Goal: Task Accomplishment & Management: Complete application form

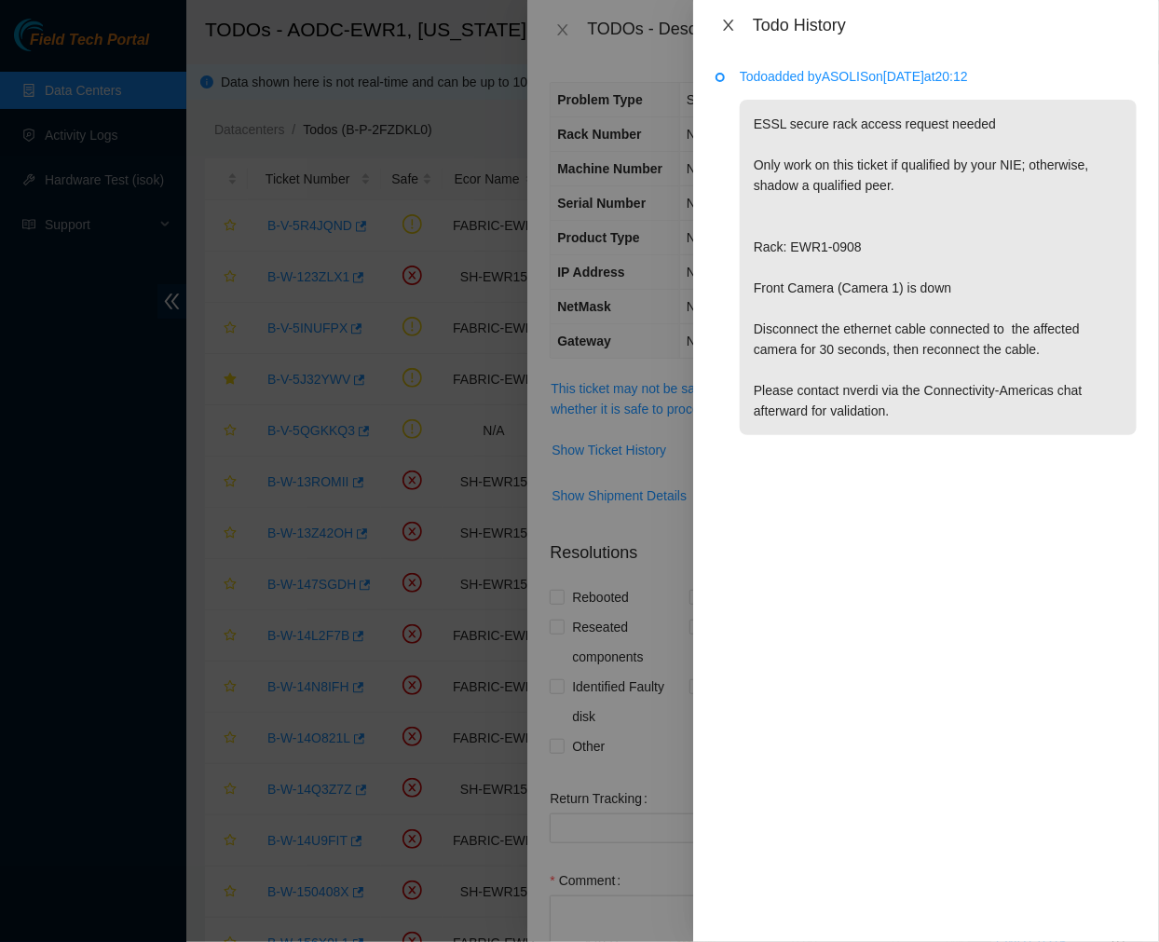
click at [734, 25] on icon "close" at bounding box center [728, 25] width 15 height 15
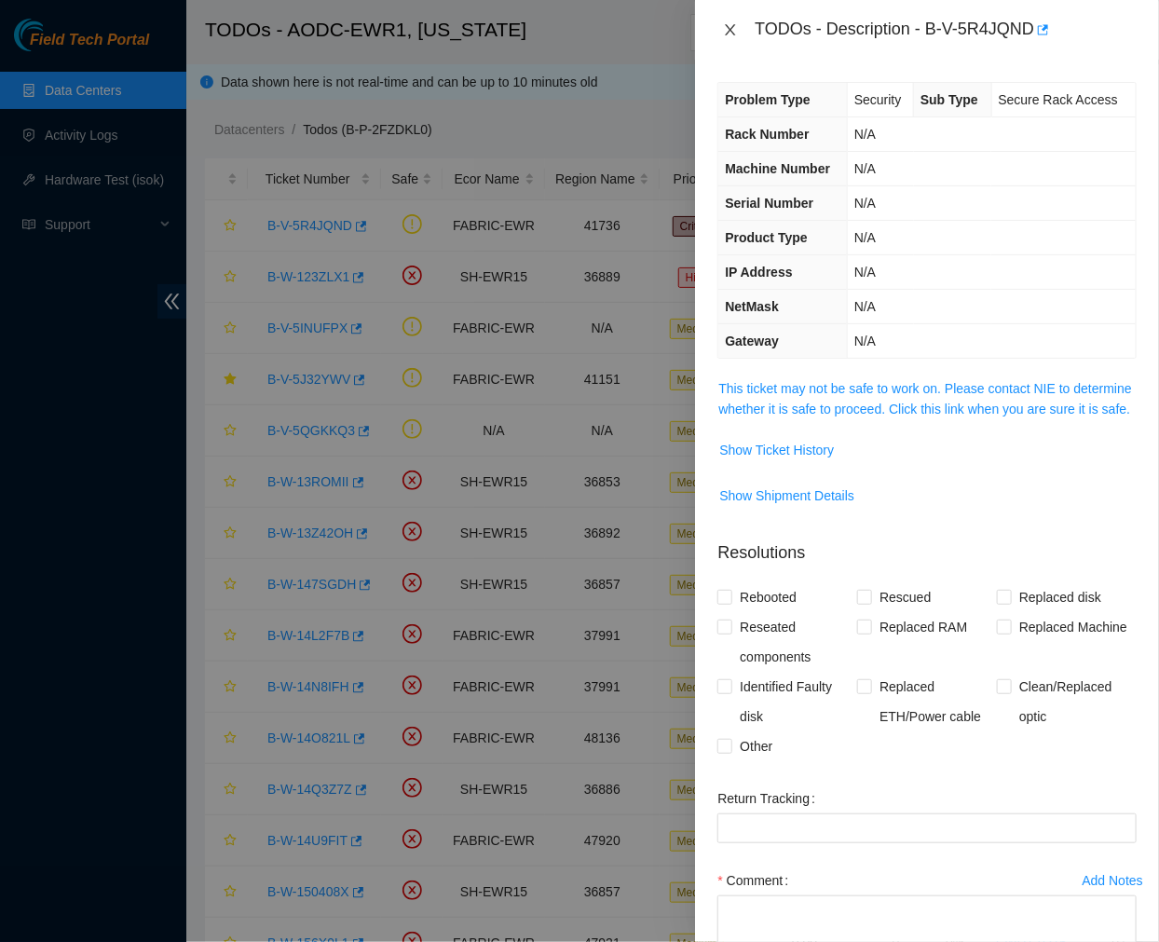
drag, startPoint x: 734, startPoint y: 33, endPoint x: 739, endPoint y: 42, distance: 10.4
click at [739, 42] on div "TODOs - Description - B-V-5R4JQND" at bounding box center [926, 30] width 419 height 30
click at [737, 32] on icon "close" at bounding box center [730, 29] width 15 height 15
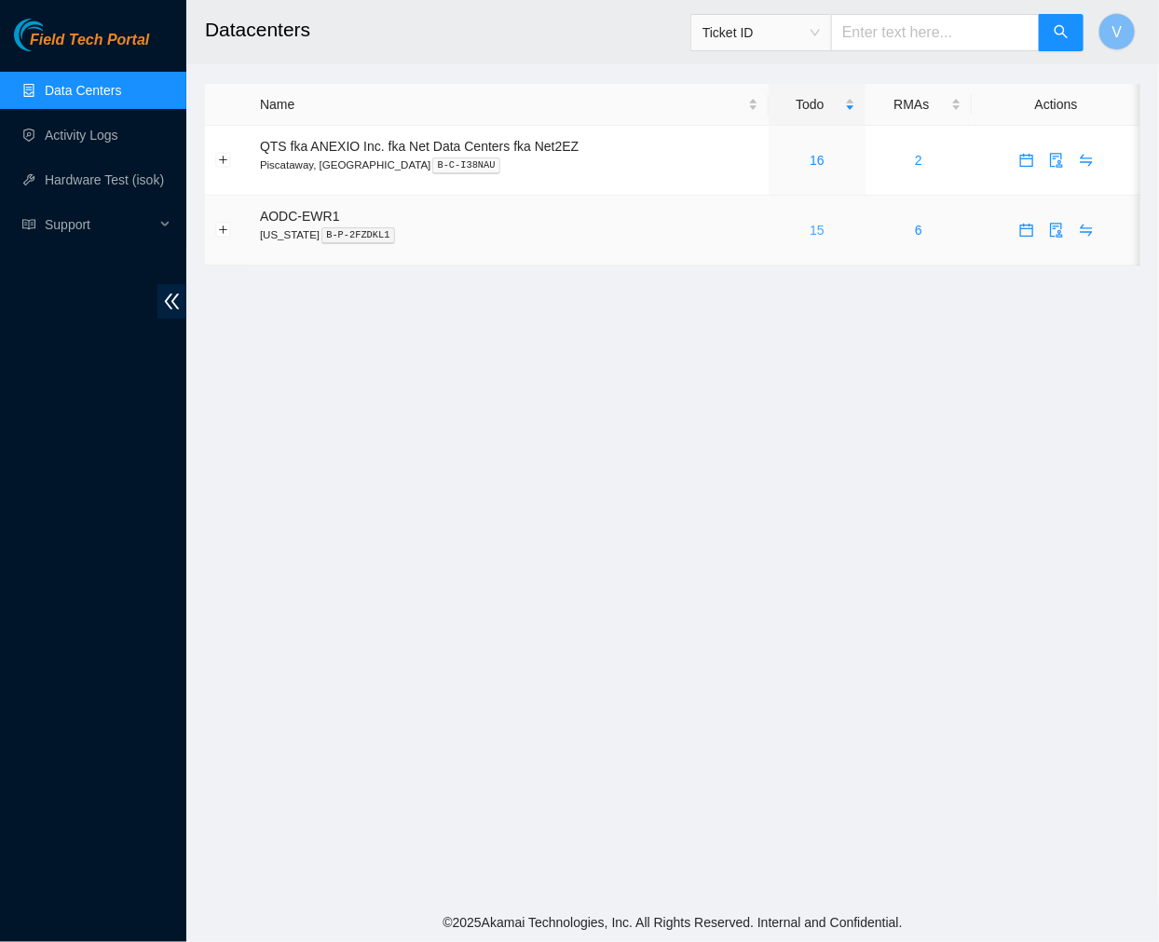
click at [817, 233] on link "15" at bounding box center [816, 230] width 15 height 15
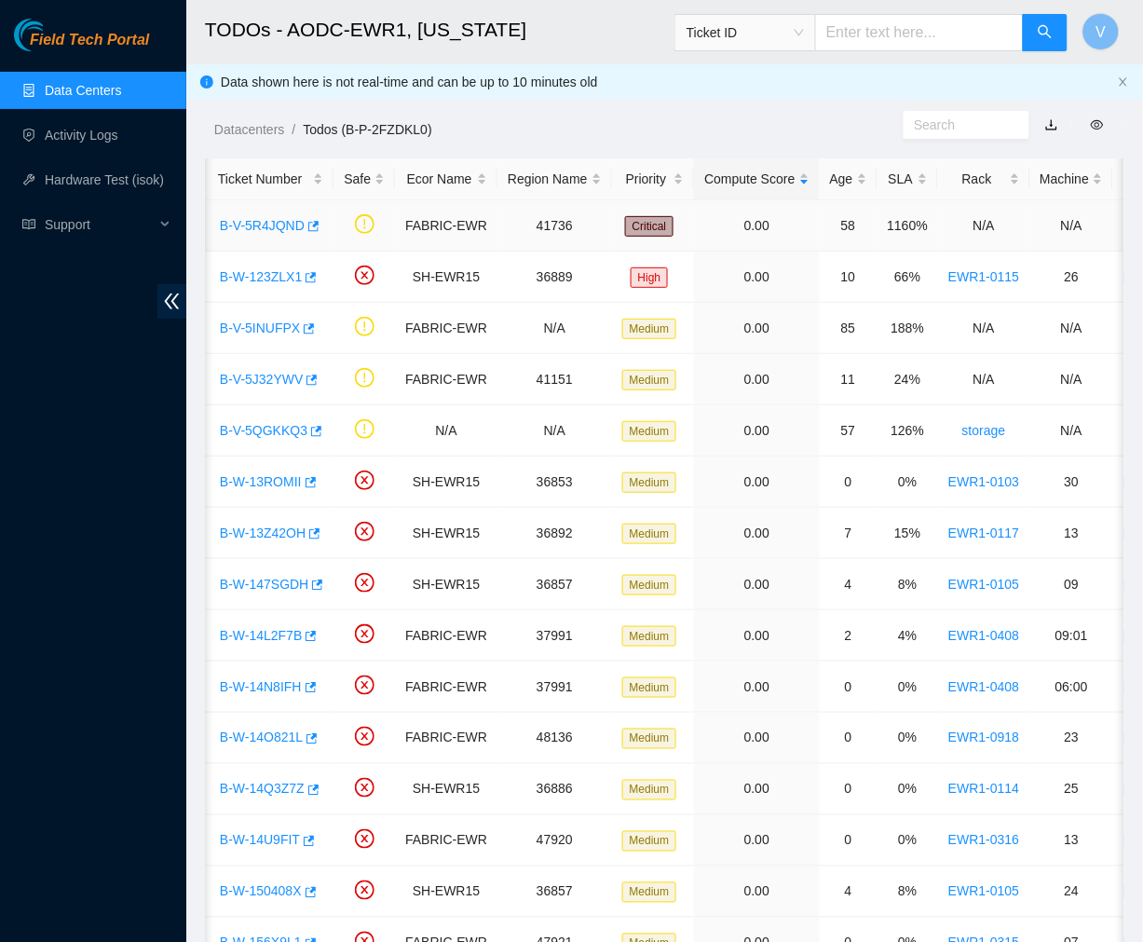
click at [275, 224] on link "B-V-5R4JQND" at bounding box center [262, 225] width 85 height 15
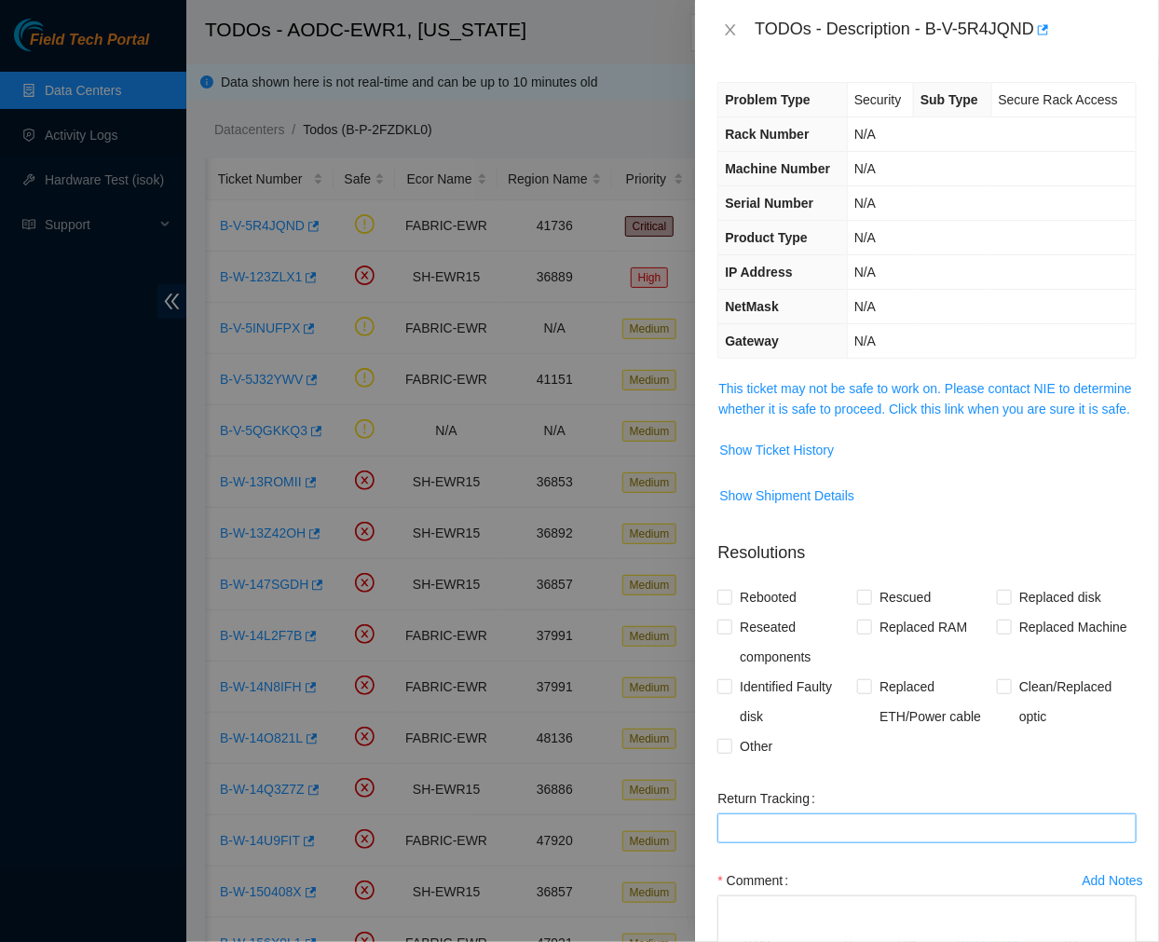
scroll to position [154, 0]
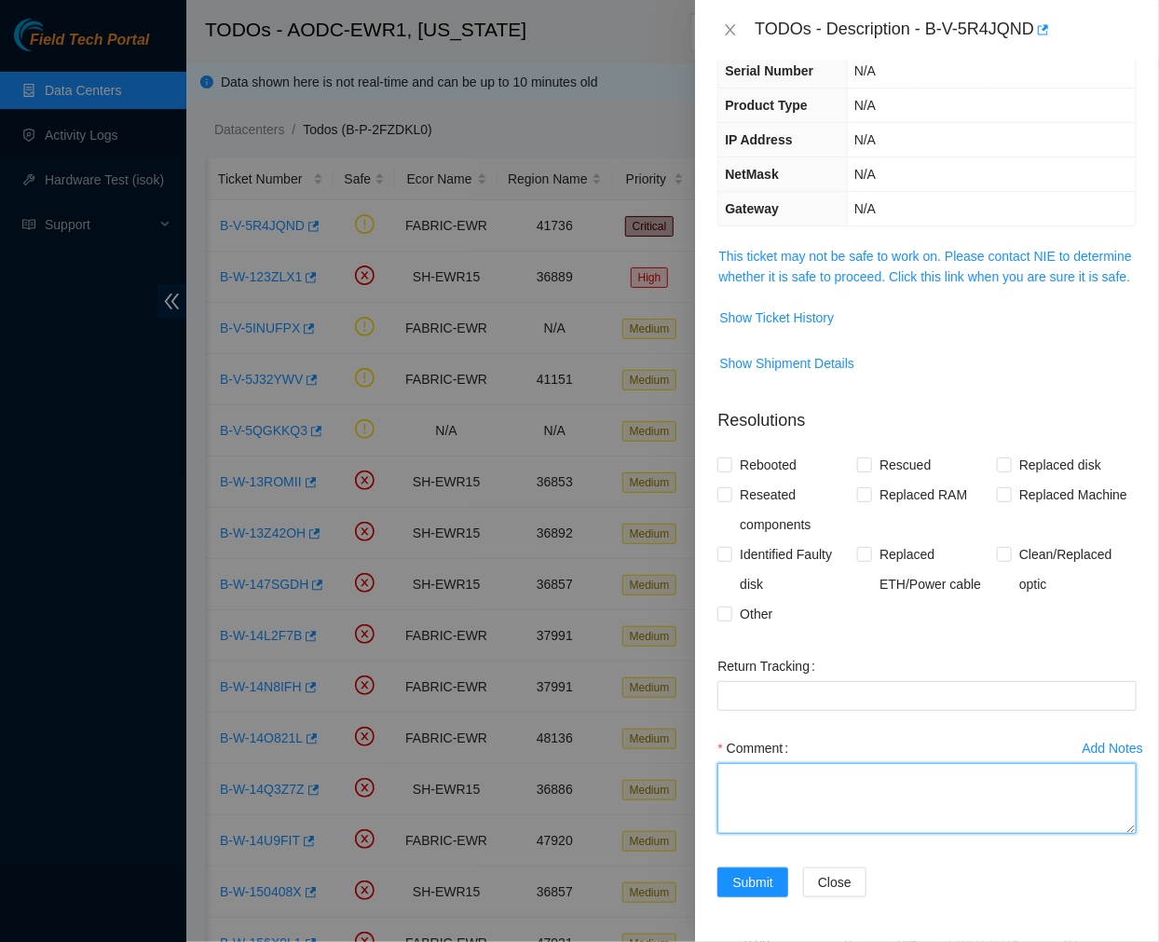
click at [812, 796] on textarea "Comment" at bounding box center [926, 798] width 419 height 71
paste textarea "Ticket #: B-V-5R4JQND - ESSL - Reached out to the NIE ([PERSON_NAME]) to confir…"
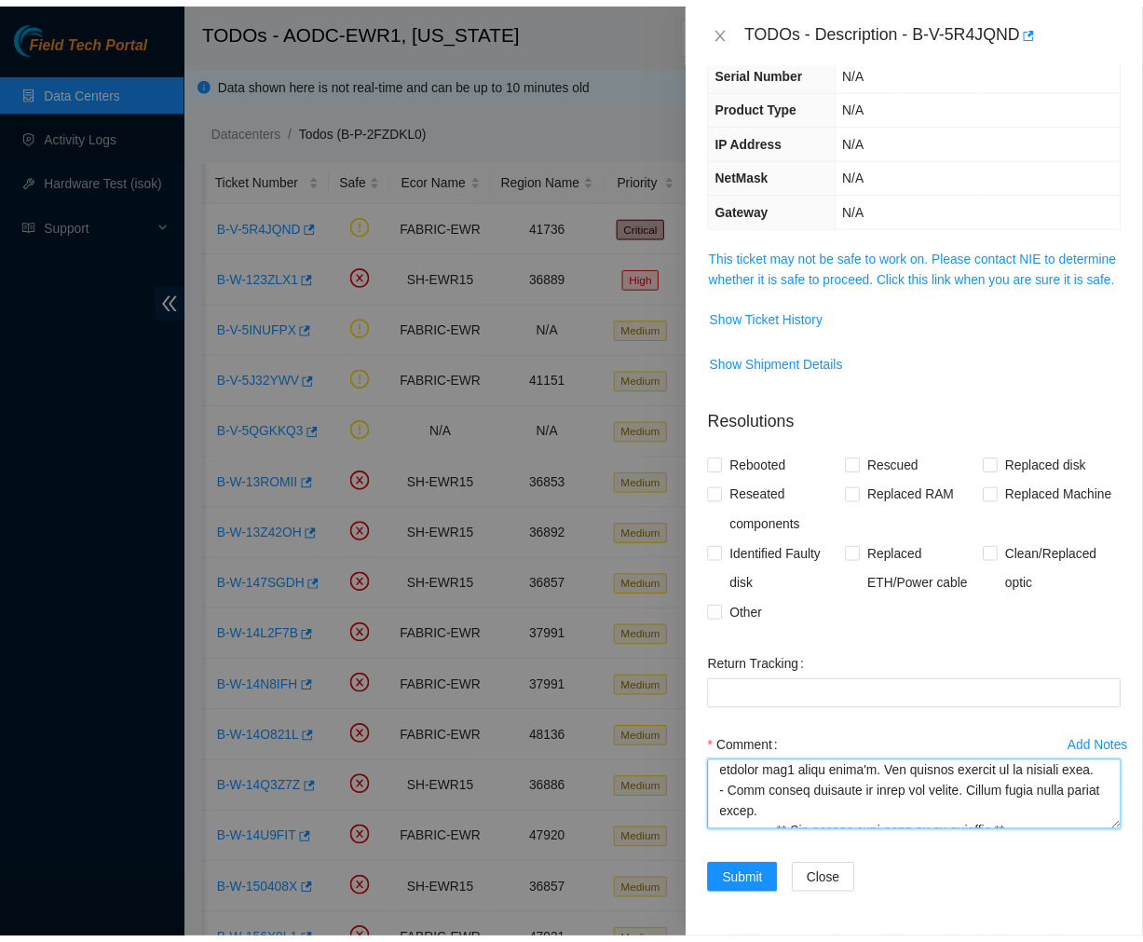
scroll to position [430, 0]
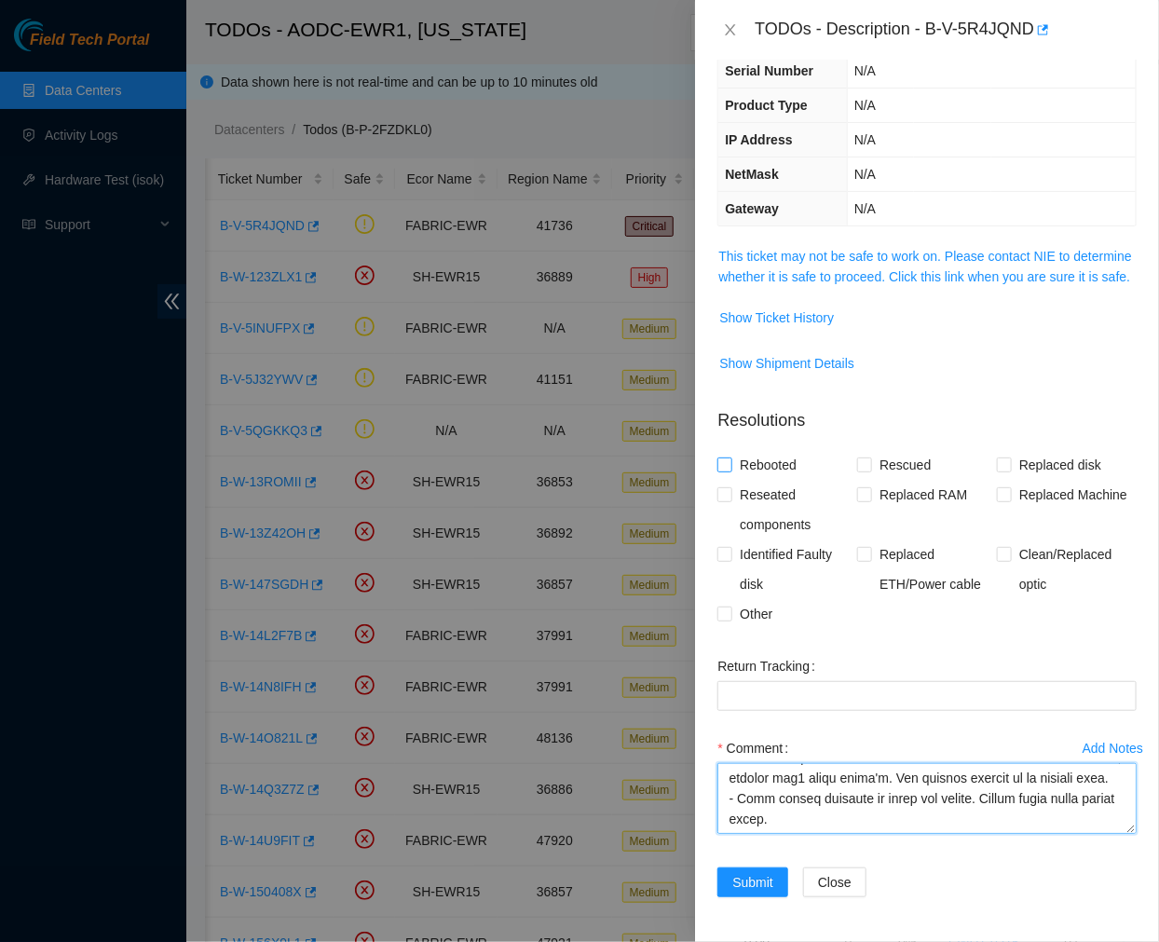
type textarea "Ticket #: B-V-5R4JQND - ESSL - Reached out to the NIE ([PERSON_NAME]) to confir…"
click at [725, 467] on input "Rebooted" at bounding box center [723, 463] width 13 height 13
checkbox input "true"
click at [723, 497] on input "Reseated components" at bounding box center [723, 493] width 13 height 13
checkbox input "true"
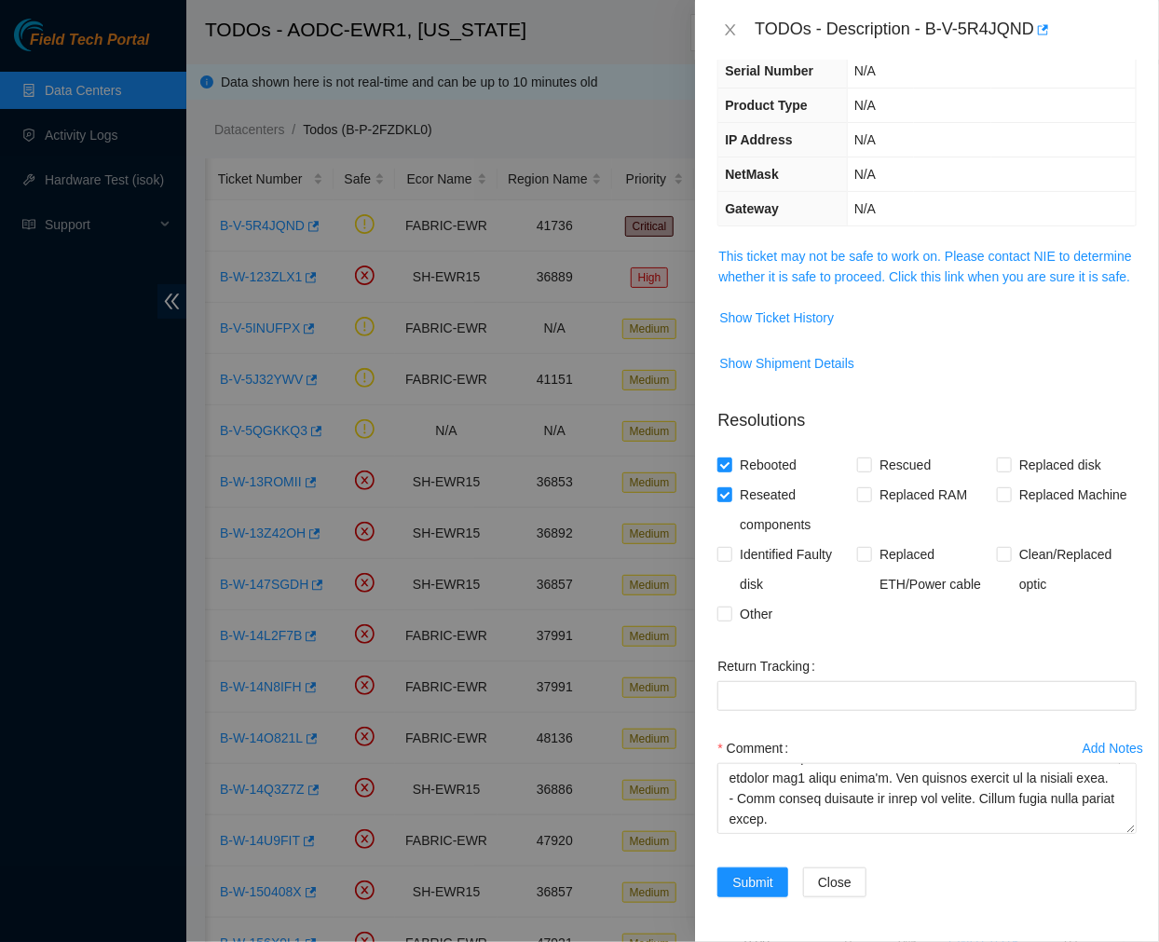
click at [715, 616] on div "Problem Type Security Sub Type Secure Rack Access Rack Number N/A Machine Numbe…" at bounding box center [927, 501] width 464 height 882
click at [722, 611] on input "Other" at bounding box center [723, 612] width 13 height 13
checkbox input "true"
click at [758, 881] on span "Submit" at bounding box center [752, 882] width 41 height 20
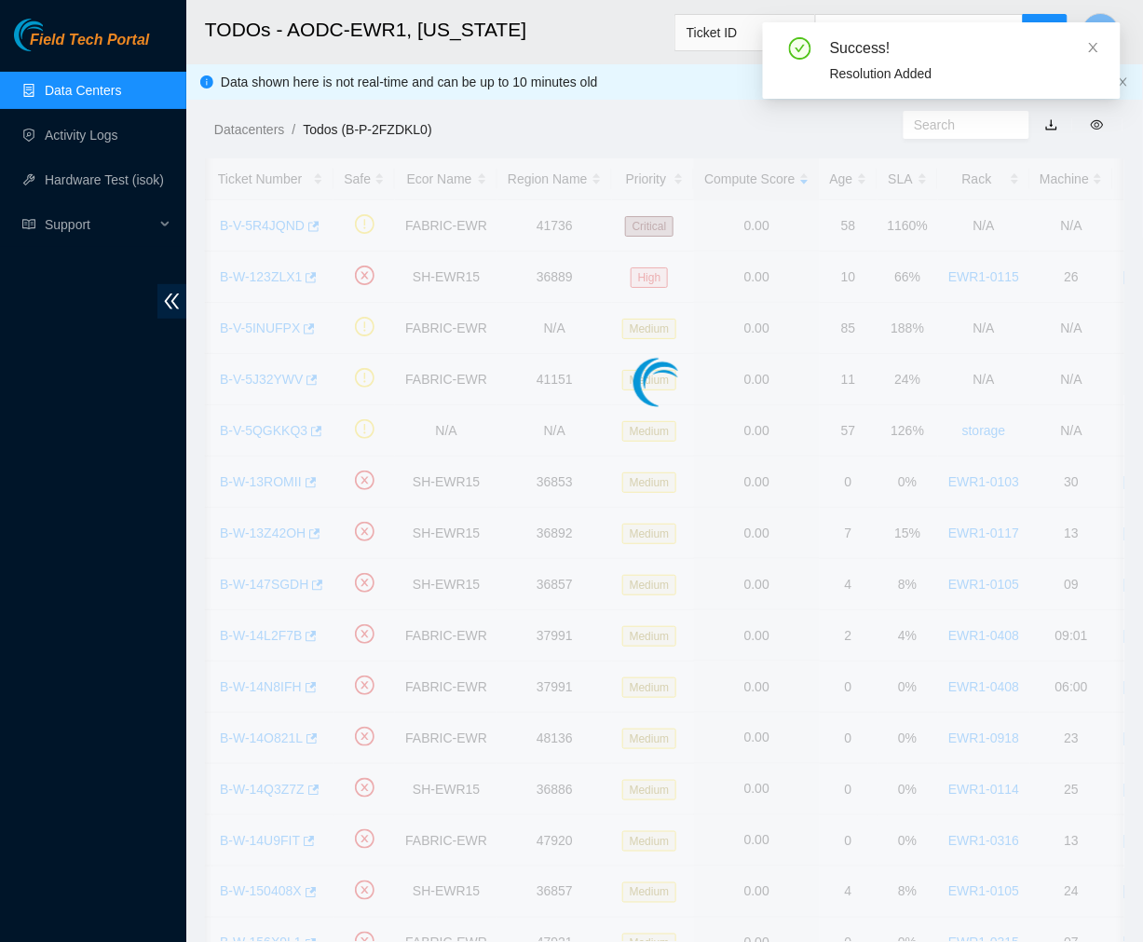
scroll to position [216, 0]
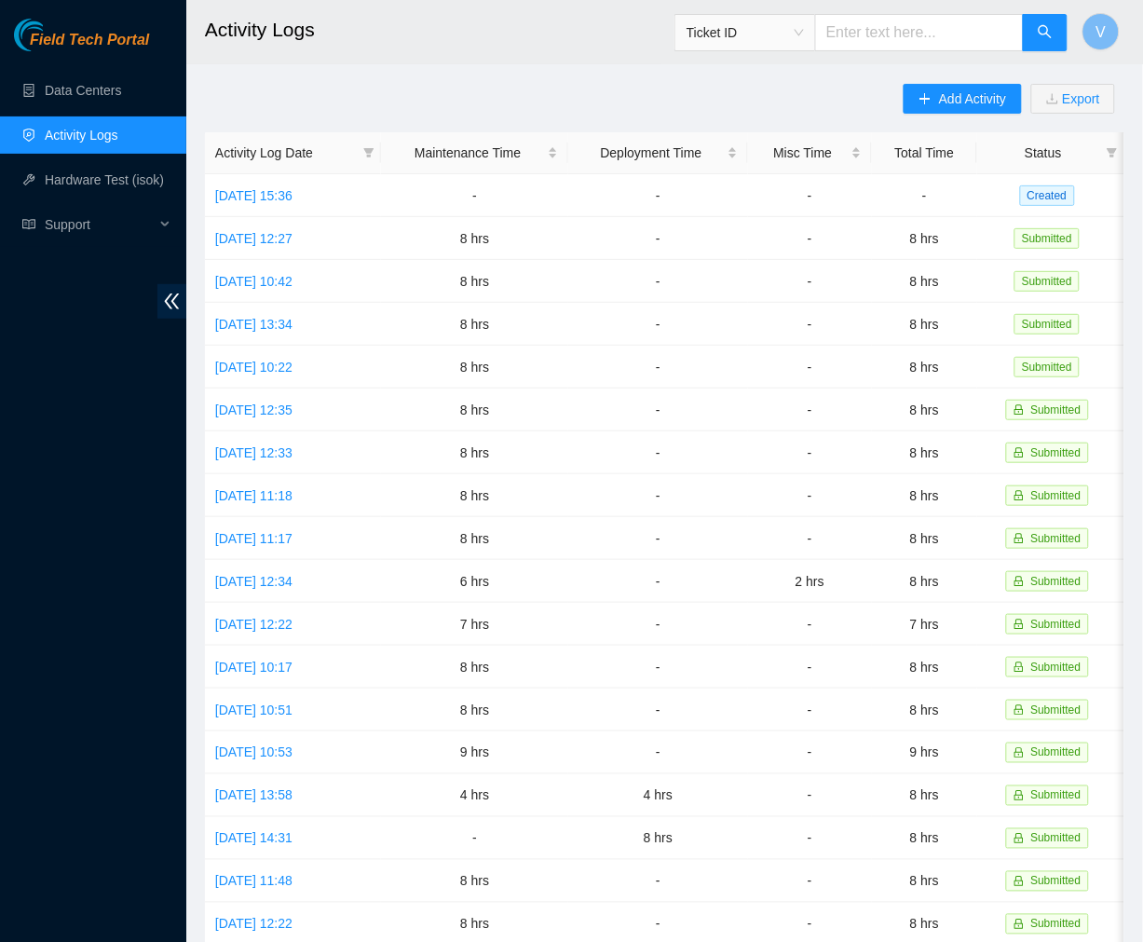
click at [454, 41] on h2 "Activity Logs" at bounding box center [592, 30] width 774 height 60
click at [292, 190] on link "[DATE] 15:36" at bounding box center [253, 195] width 77 height 15
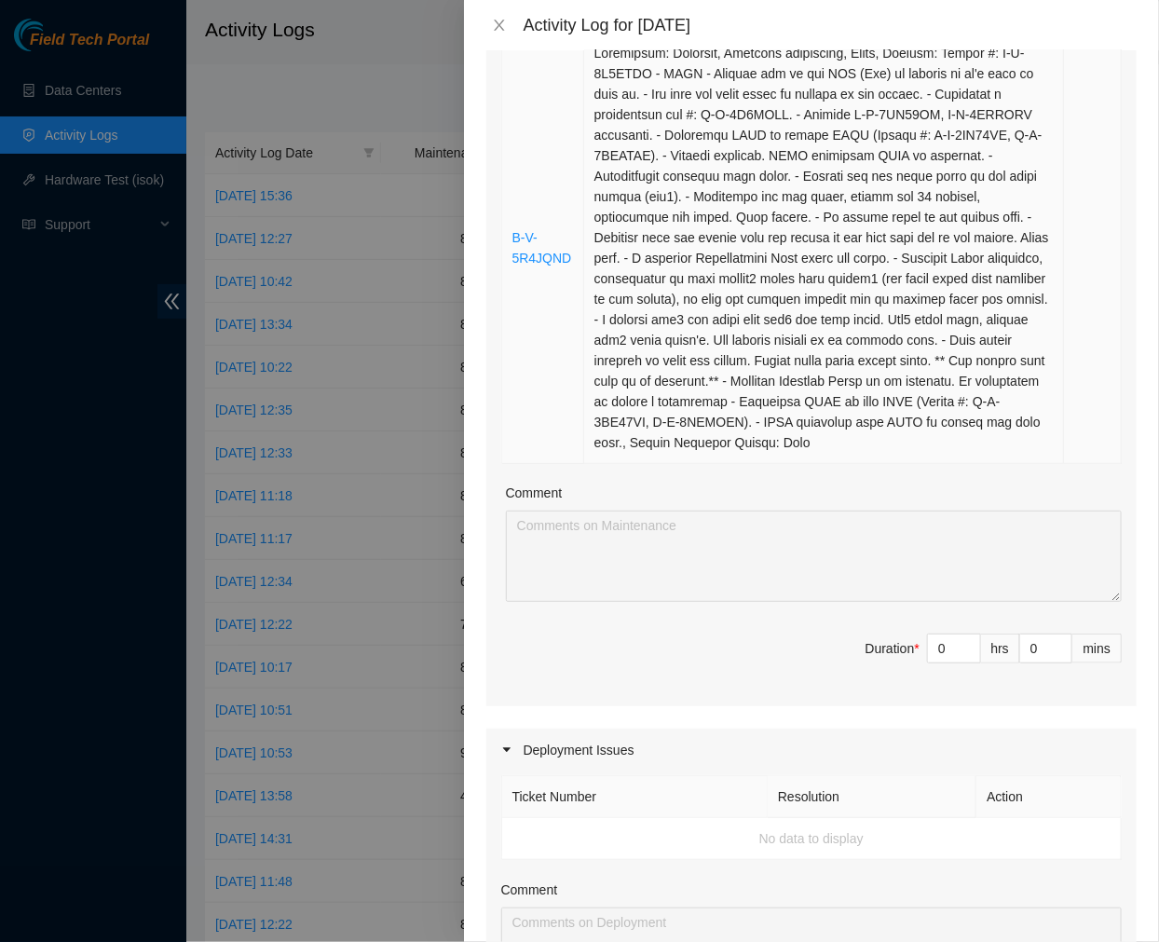
scroll to position [374, 0]
type input "1"
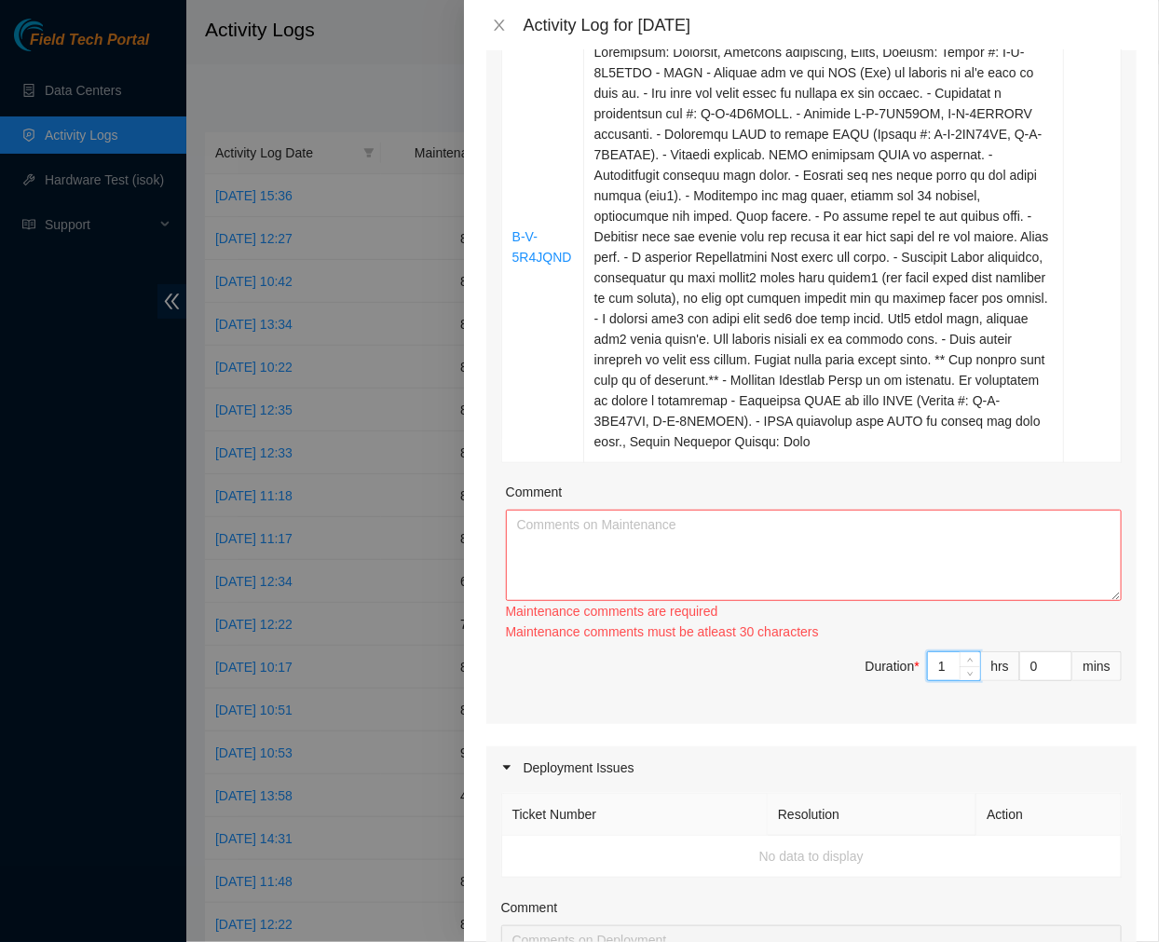
drag, startPoint x: 950, startPoint y: 644, endPoint x: 806, endPoint y: 684, distance: 149.8
click at [806, 684] on span "Duration * 1 hrs 0 mins" at bounding box center [811, 677] width 620 height 52
type input "0"
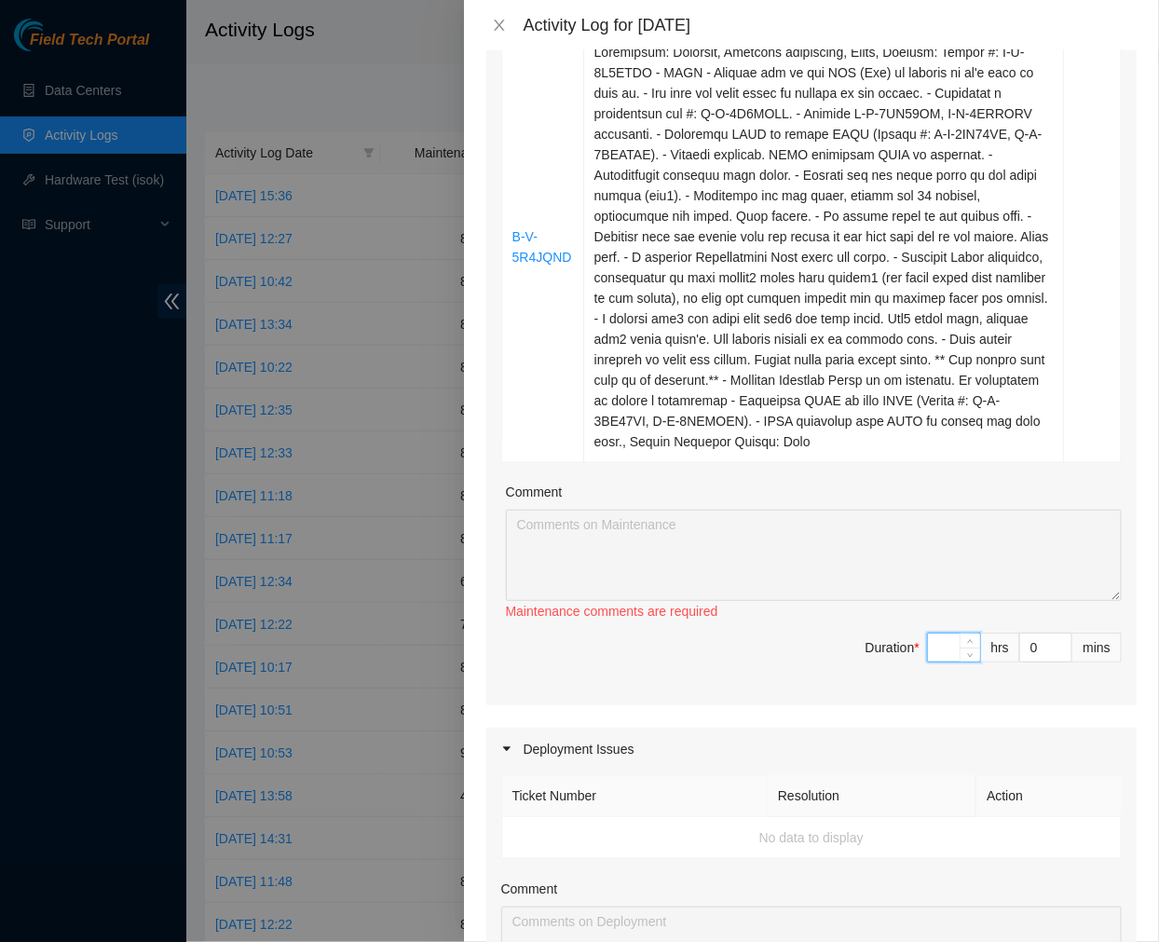
type input "8"
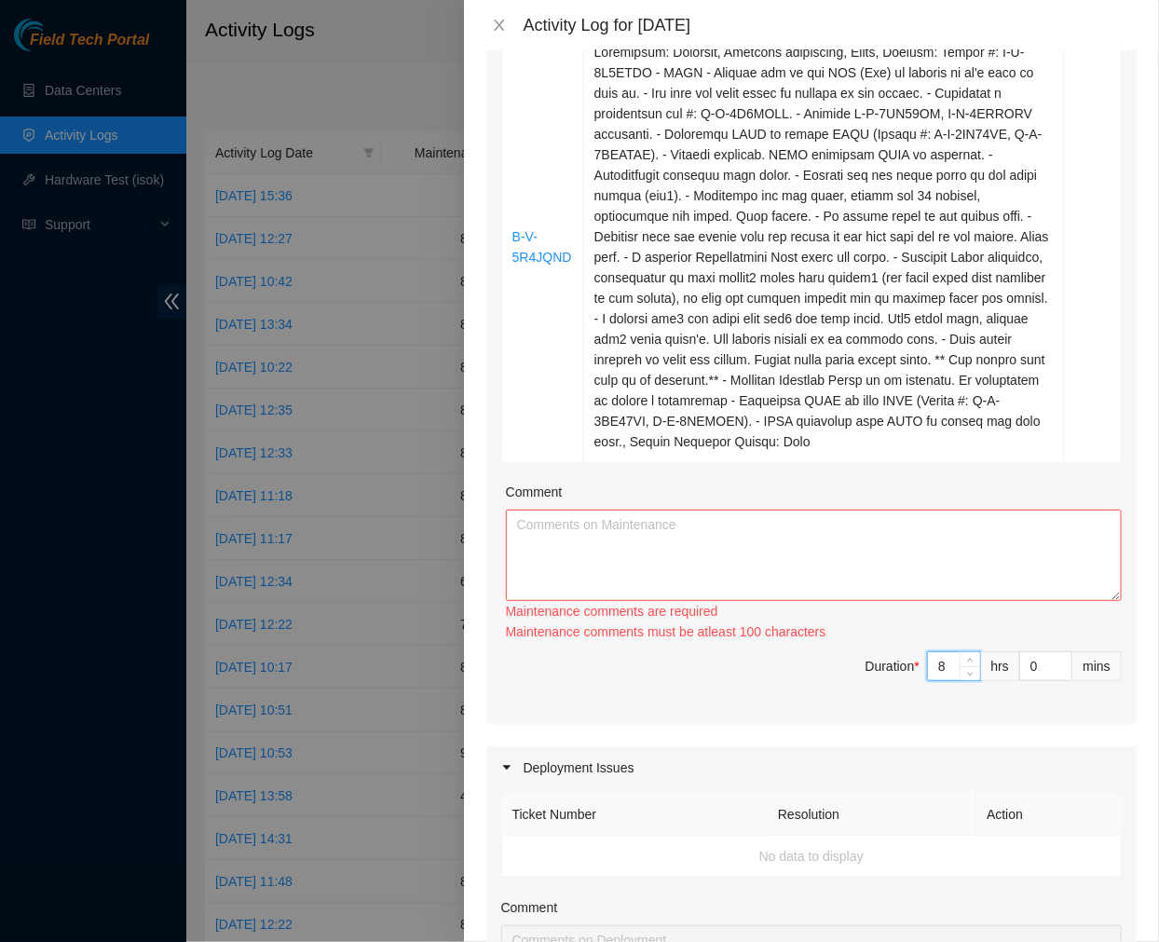
type input "8"
click at [737, 566] on textarea "Comment" at bounding box center [814, 555] width 616 height 91
paste textarea "Ticket #: B-V-5R4JQND - ESSL - Reached out to the NIE ([PERSON_NAME]) to confir…"
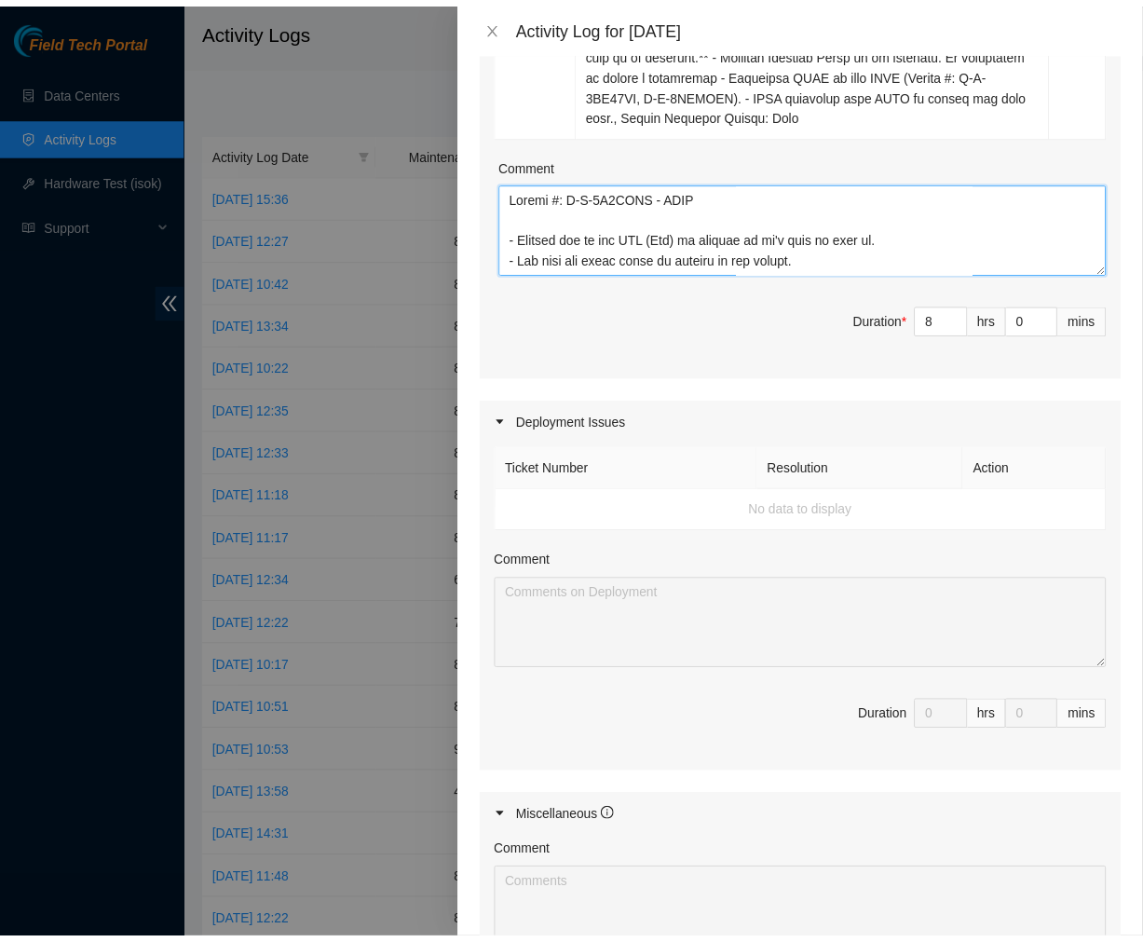
scroll to position [1019, 0]
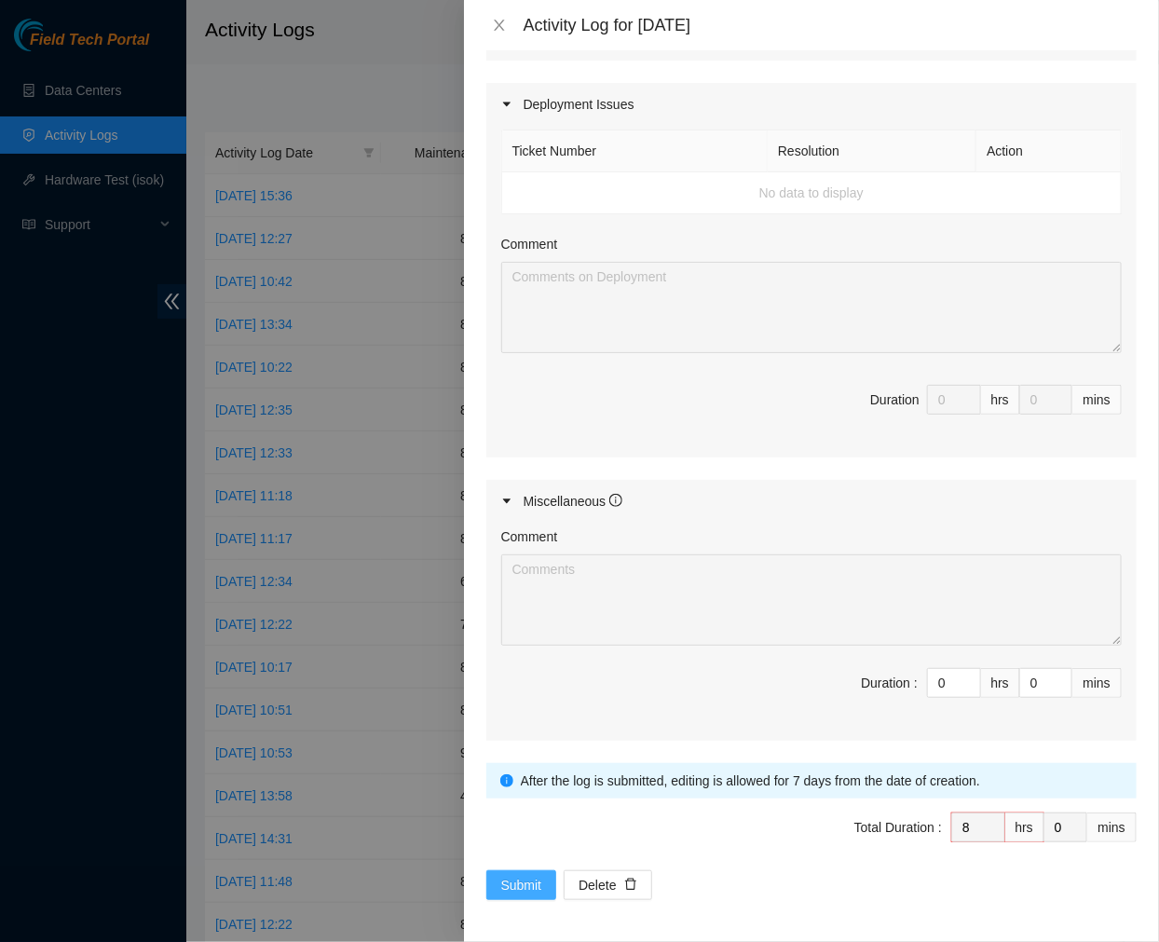
type textarea "Ticket #: B-V-5R4JQND - ESSL - Reached out to the NIE ([PERSON_NAME]) to confir…"
click at [522, 894] on button "Submit" at bounding box center [521, 885] width 71 height 30
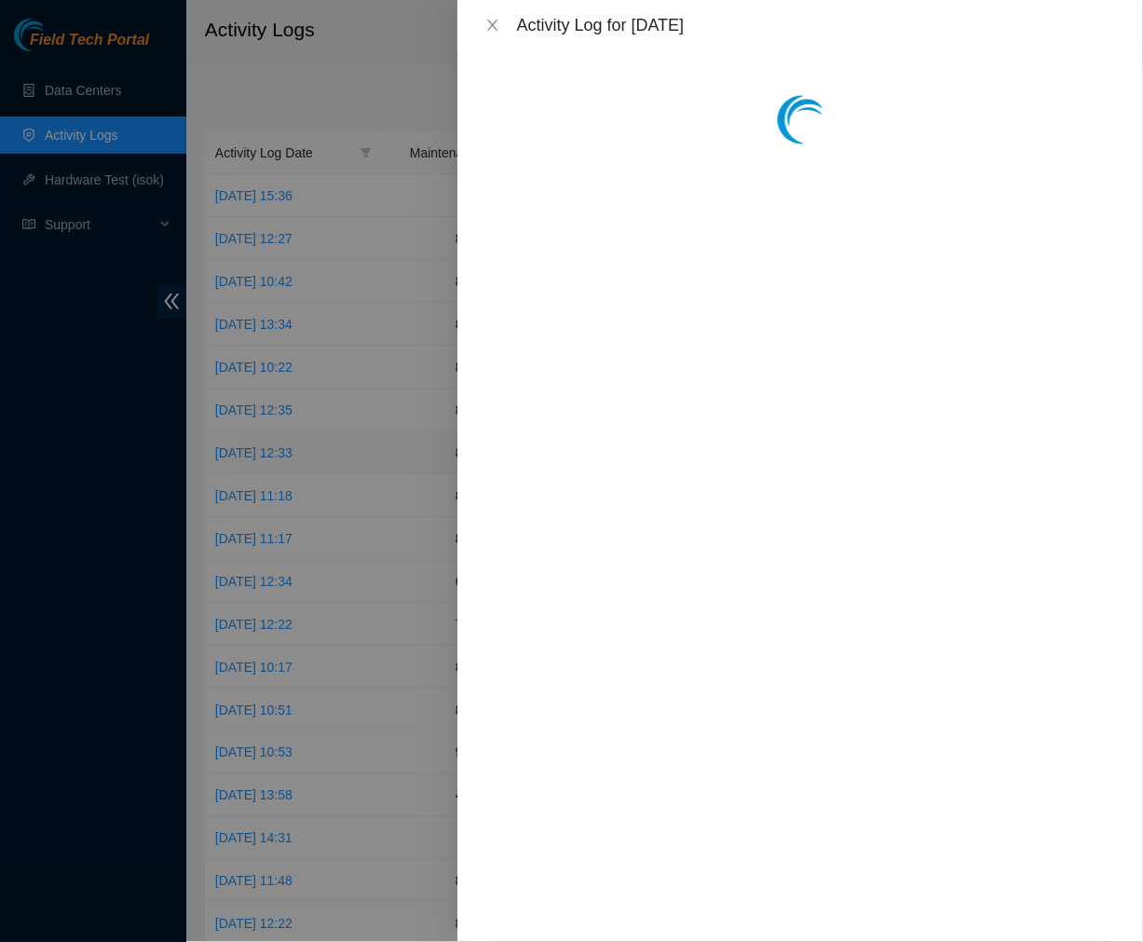
scroll to position [0, 0]
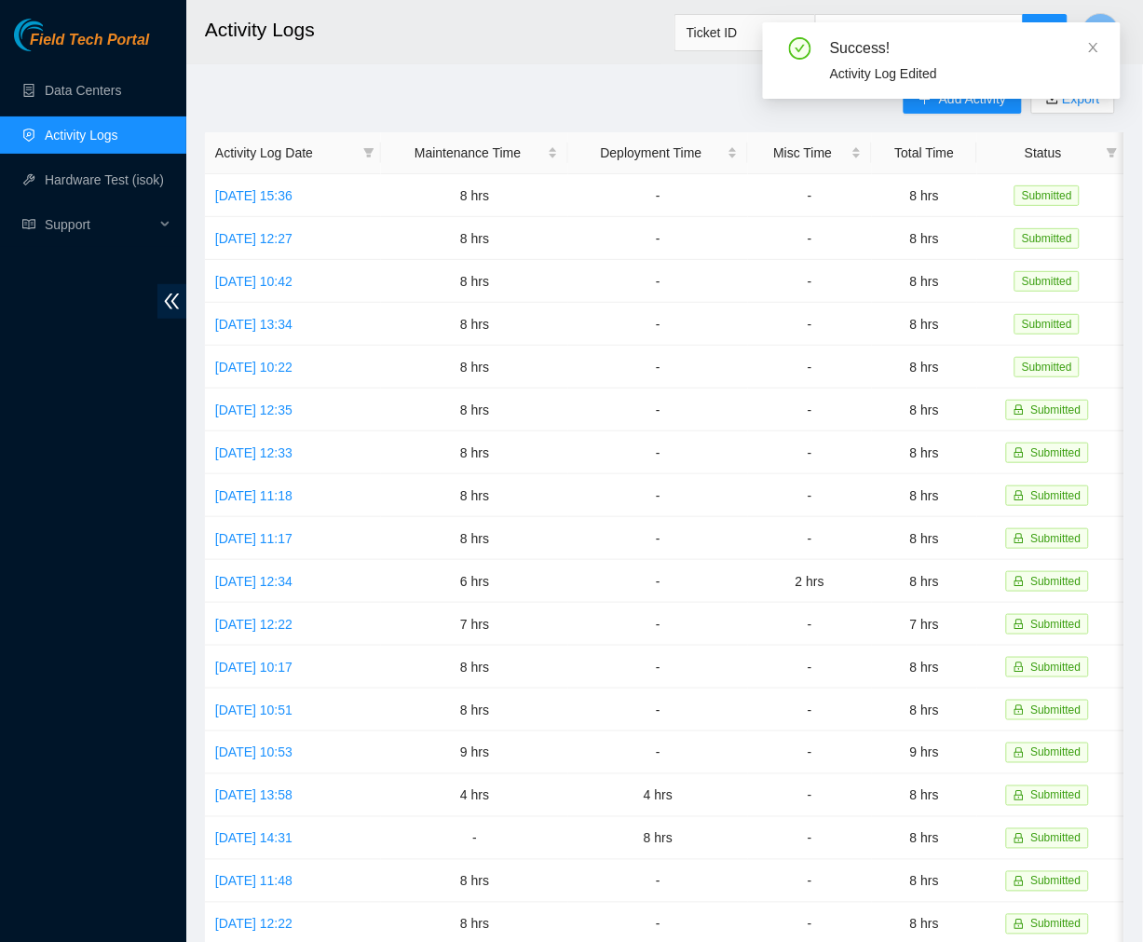
click at [563, 69] on main "Activity Logs Ticket ID V Add Activity Export Activity Log Date Maintenance Tim…" at bounding box center [664, 554] width 957 height 1109
